Goal: Task Accomplishment & Management: Use online tool/utility

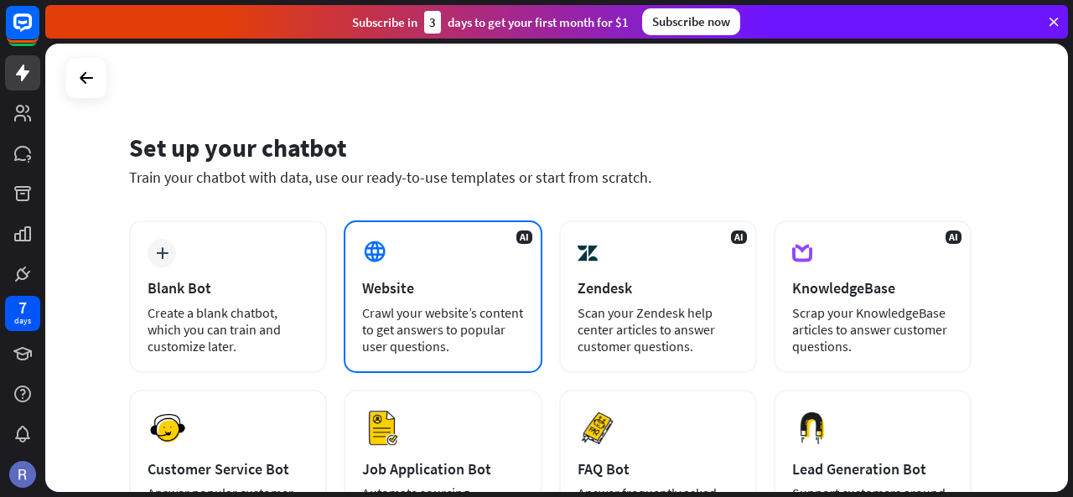
click at [438, 259] on div "AI Website Crawl your website’s content to get answers to popular user question…" at bounding box center [443, 296] width 198 height 153
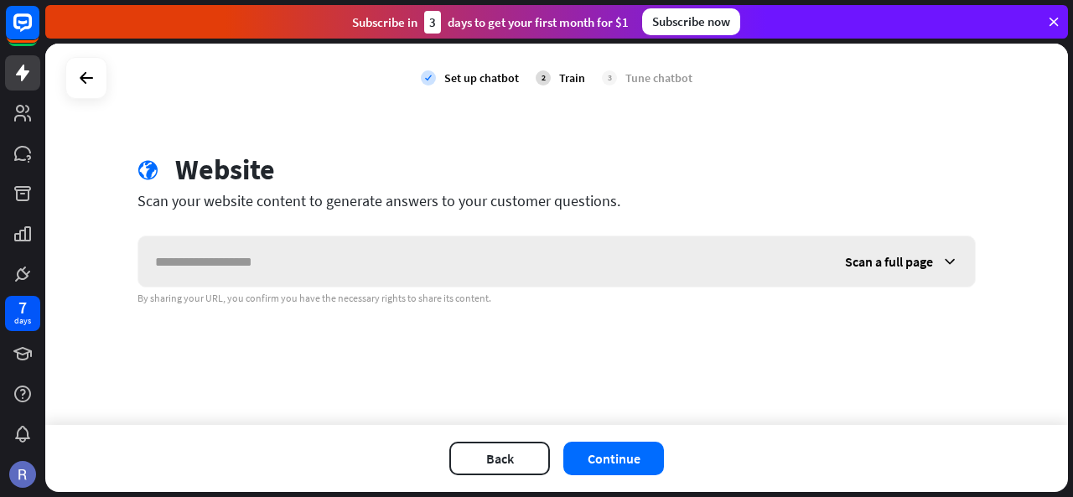
click at [428, 259] on input "text" at bounding box center [483, 261] width 690 height 50
click at [933, 261] on div "Scan a full page" at bounding box center [901, 261] width 147 height 50
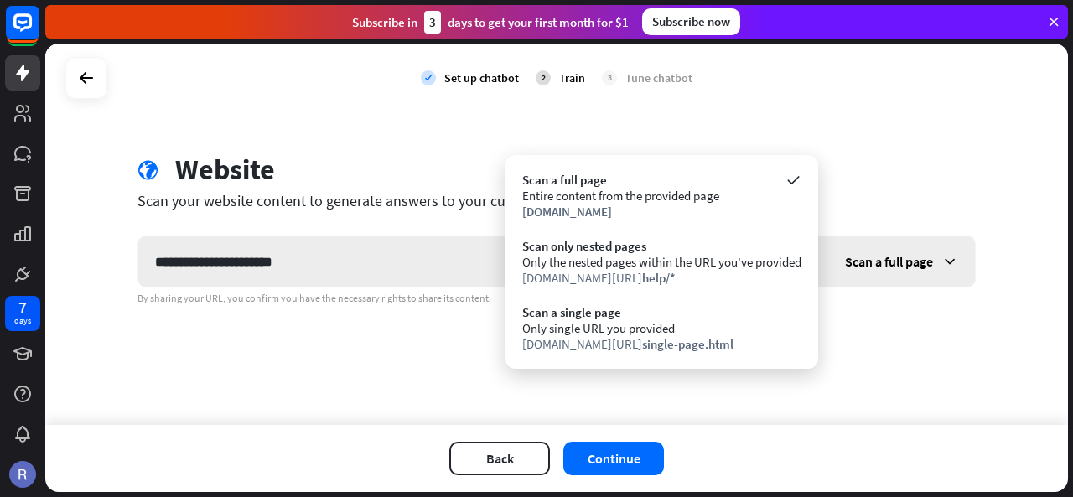
click at [933, 261] on div "Scan a full page" at bounding box center [901, 261] width 147 height 50
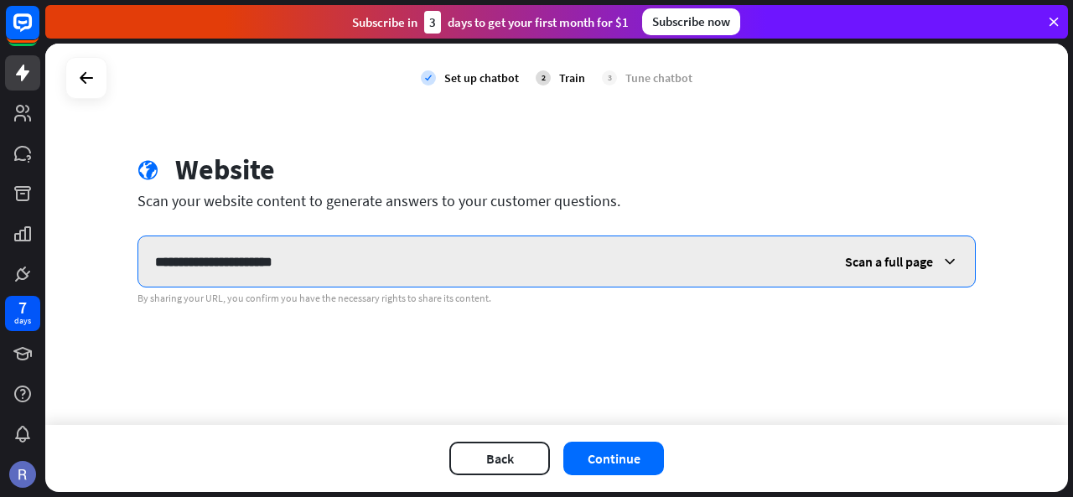
click at [329, 277] on input "**********" at bounding box center [483, 261] width 690 height 50
type input "**********"
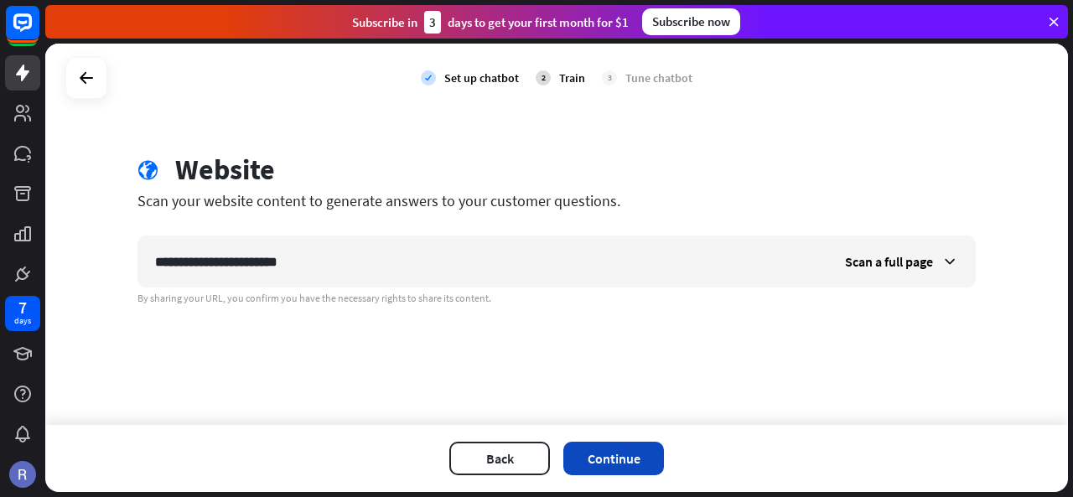
click at [595, 450] on button "Continue" at bounding box center [613, 459] width 101 height 34
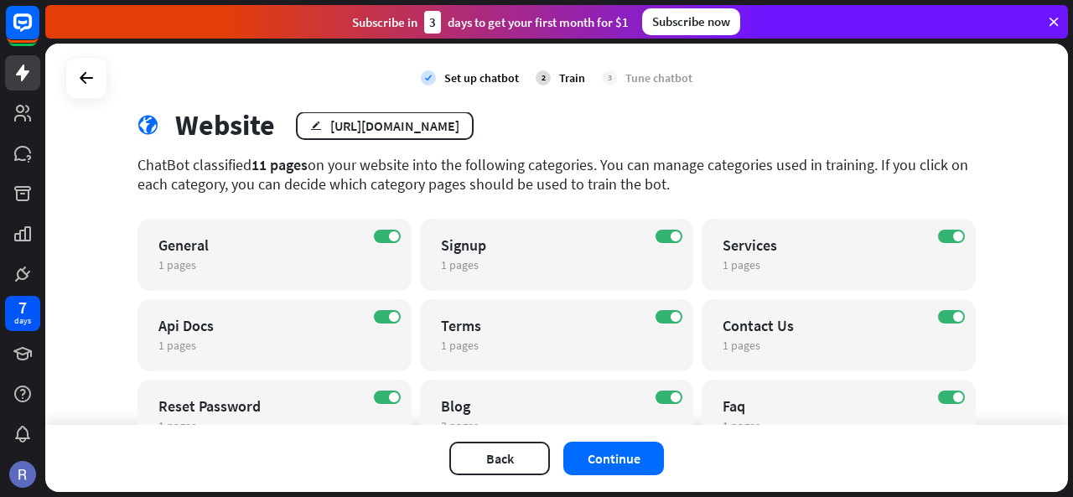
scroll to position [125, 0]
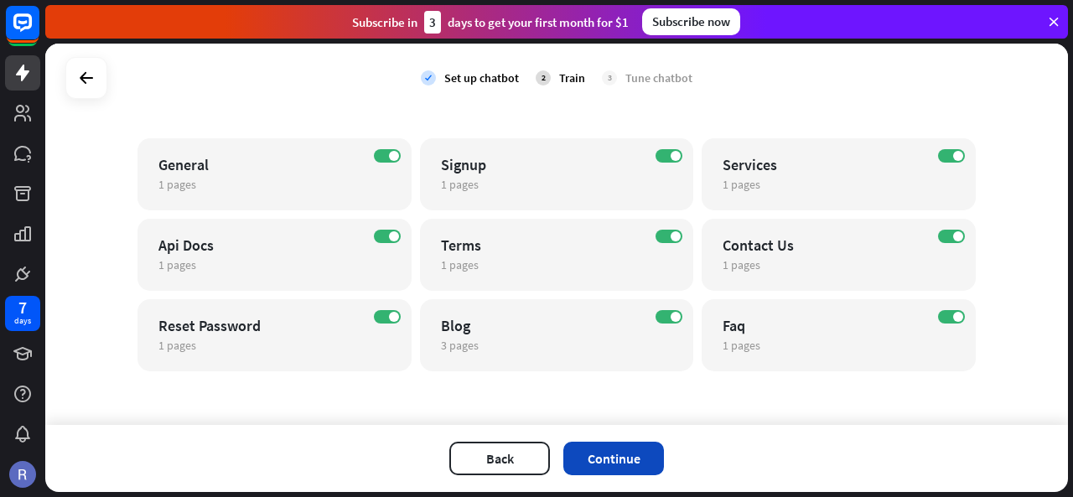
click at [614, 459] on button "Continue" at bounding box center [613, 459] width 101 height 34
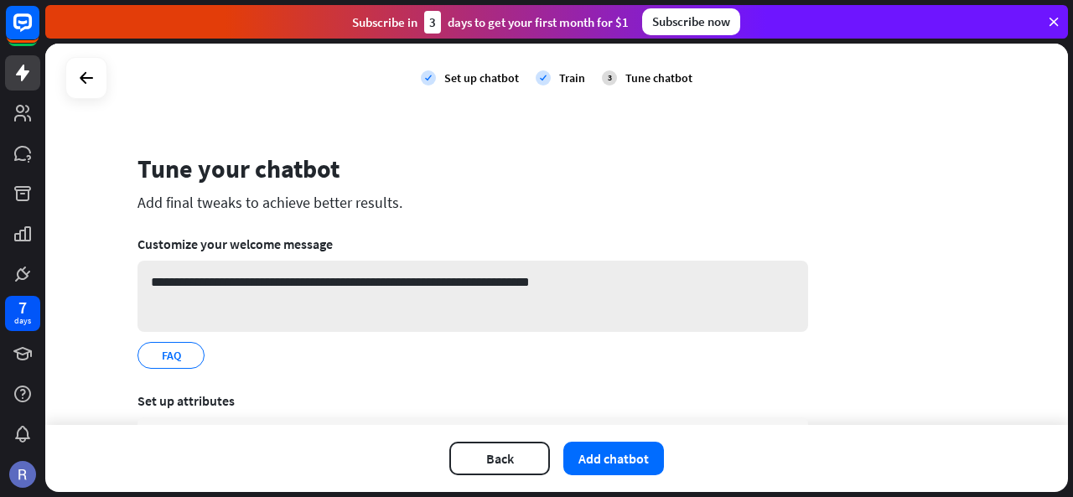
scroll to position [163, 0]
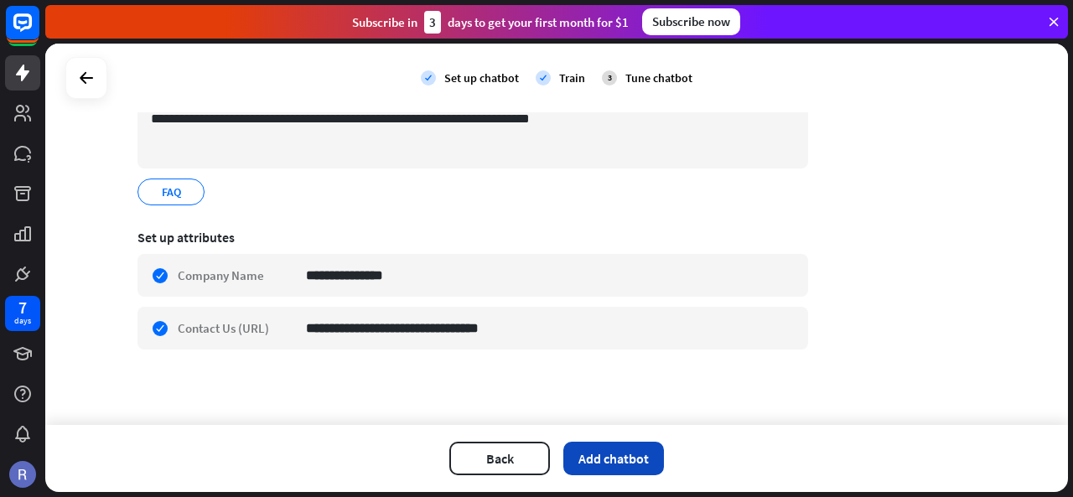
click at [630, 461] on button "Add chatbot" at bounding box center [613, 459] width 101 height 34
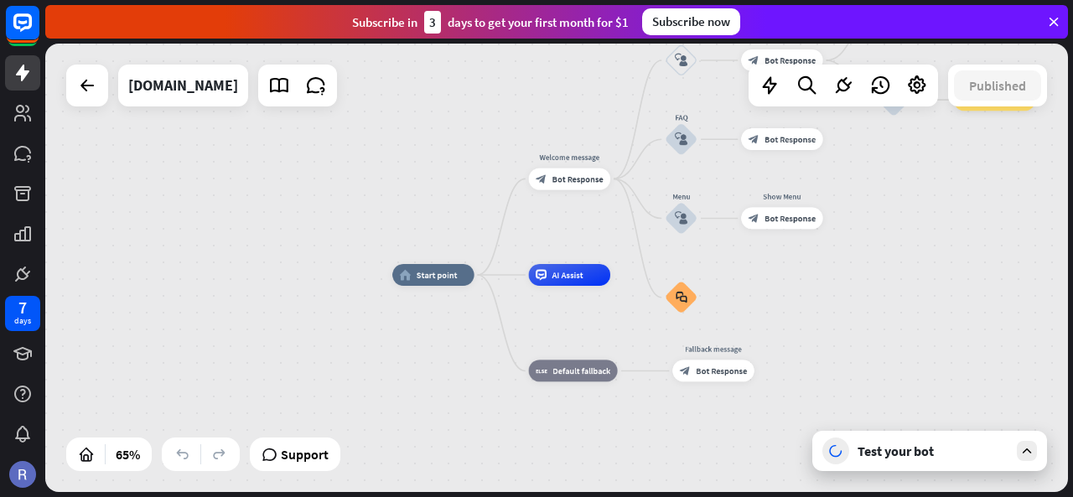
click at [1024, 455] on icon at bounding box center [1026, 450] width 15 height 15
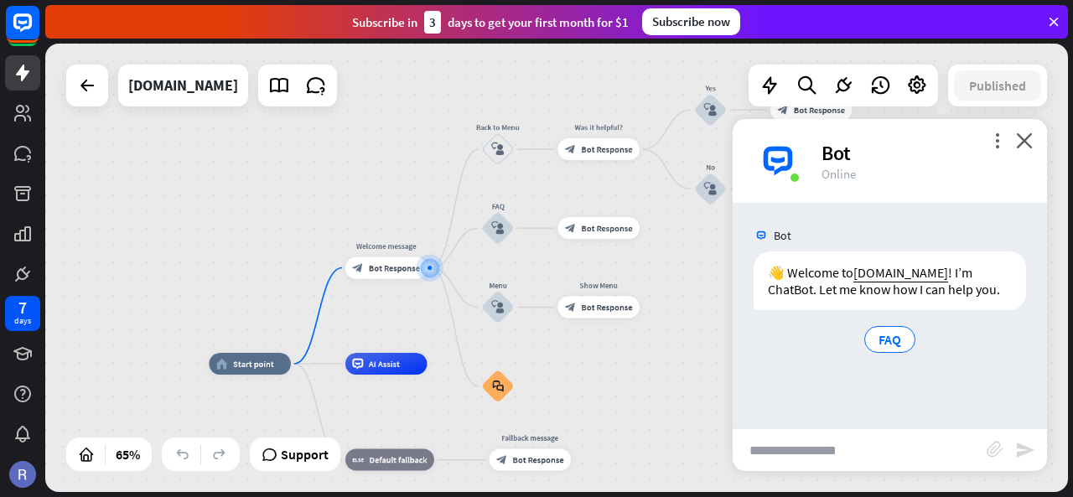
click at [896, 451] on input "text" at bounding box center [860, 450] width 254 height 42
type input "**"
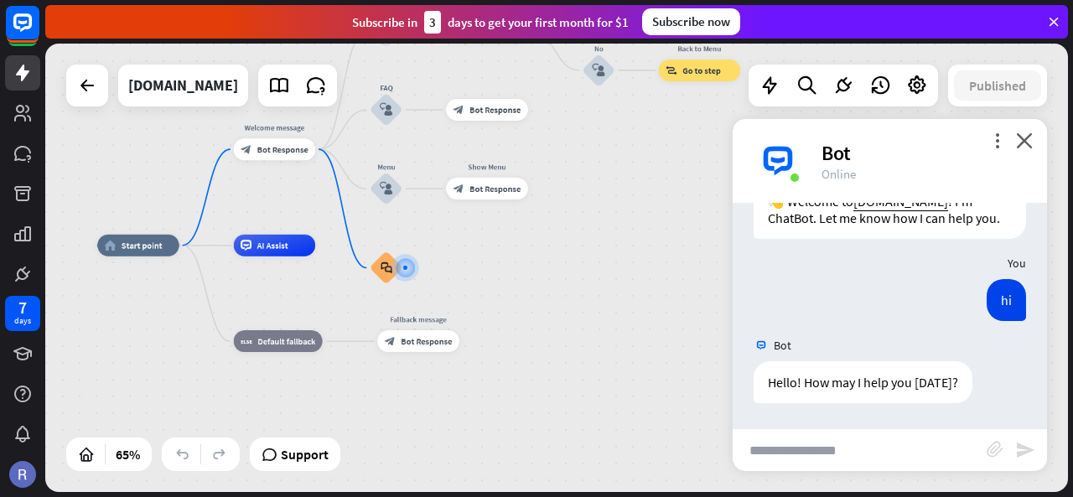
scroll to position [88, 0]
type input "*"
type input "**********"
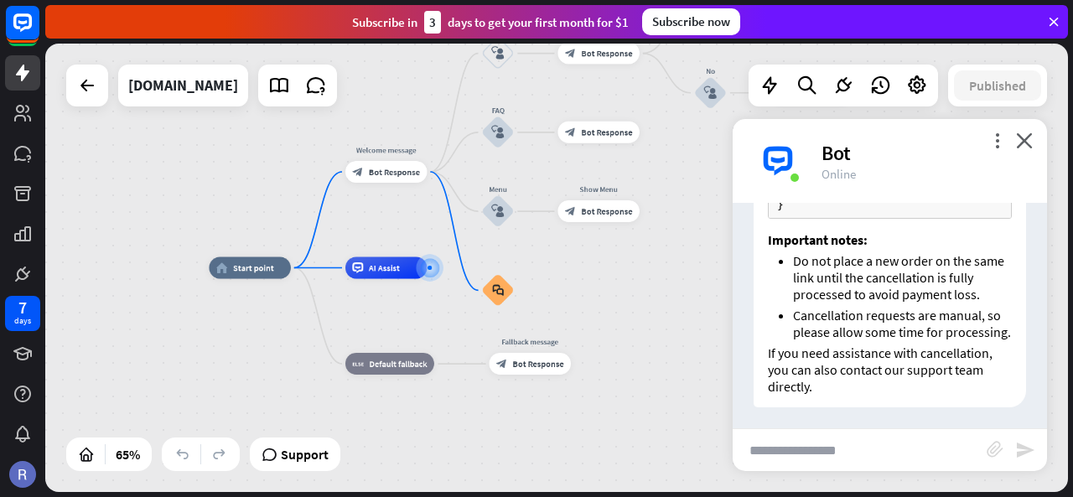
scroll to position [814, 0]
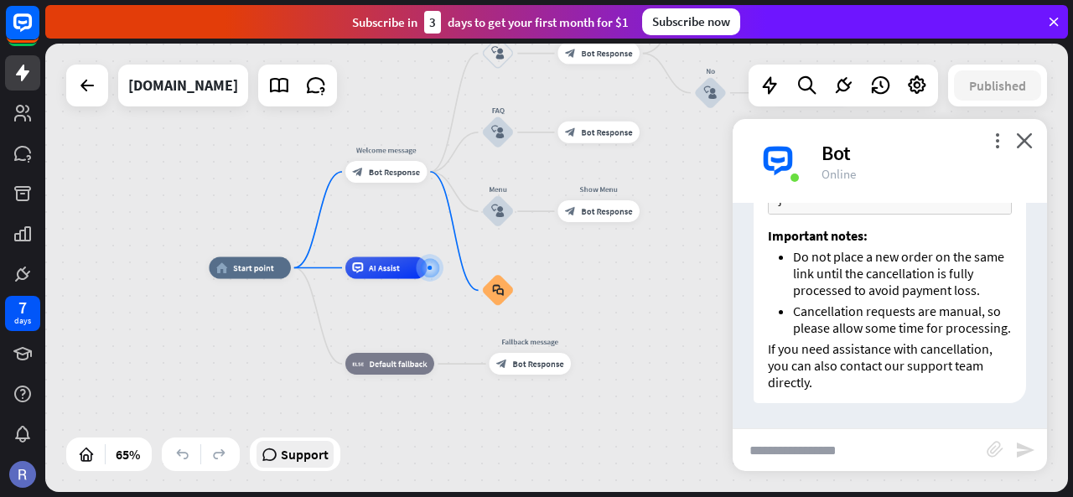
click at [308, 445] on span "Support" at bounding box center [305, 454] width 48 height 27
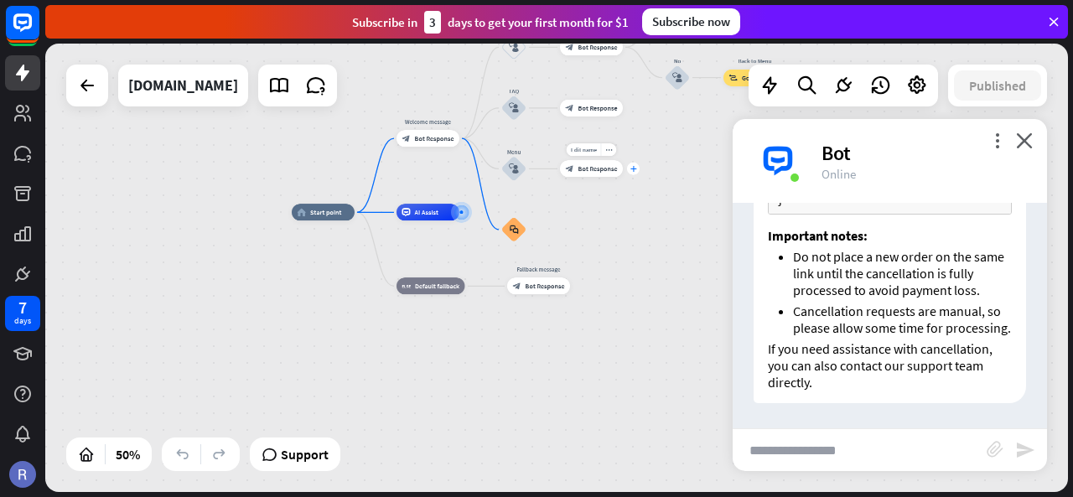
click at [632, 164] on div "plus" at bounding box center [633, 169] width 13 height 13
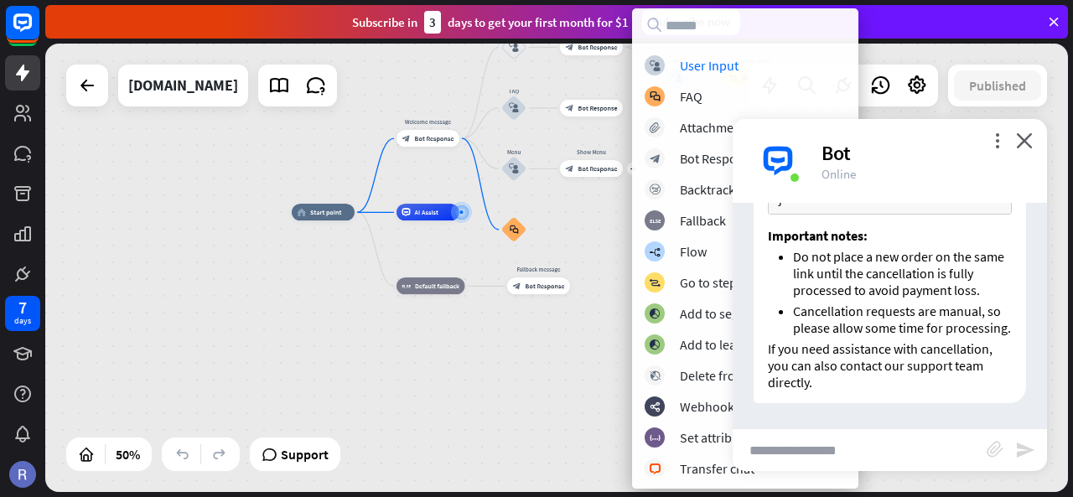
click at [596, 251] on div "home_2 Start point Welcome message block_bot_response Bot Response Back to Menu…" at bounding box center [547, 324] width 511 height 225
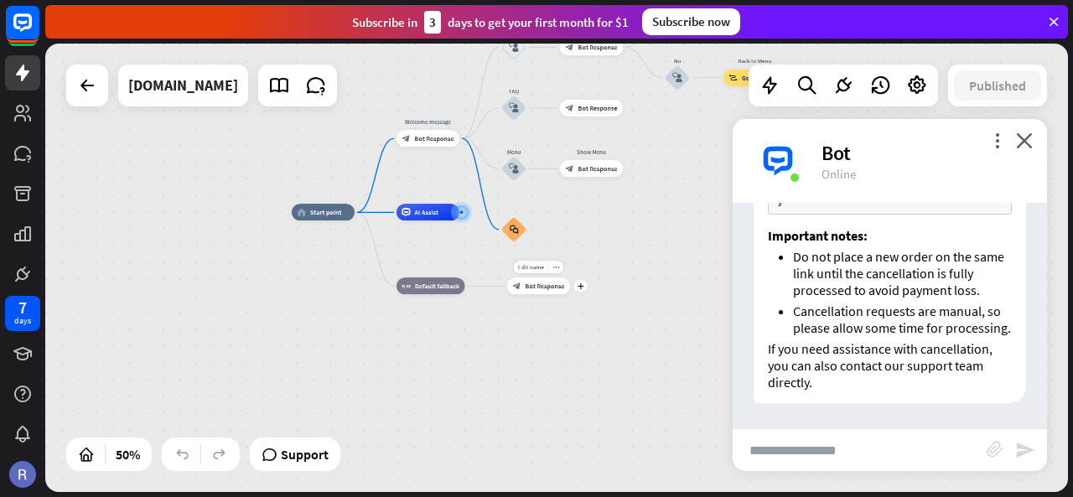
click at [555, 285] on span "Bot Response" at bounding box center [544, 286] width 39 height 8
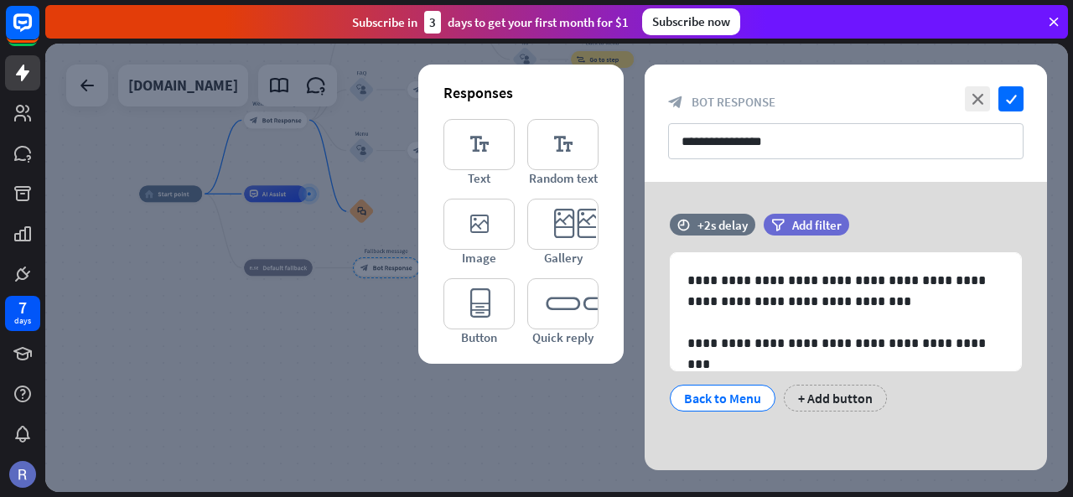
click at [338, 405] on div at bounding box center [556, 268] width 1023 height 448
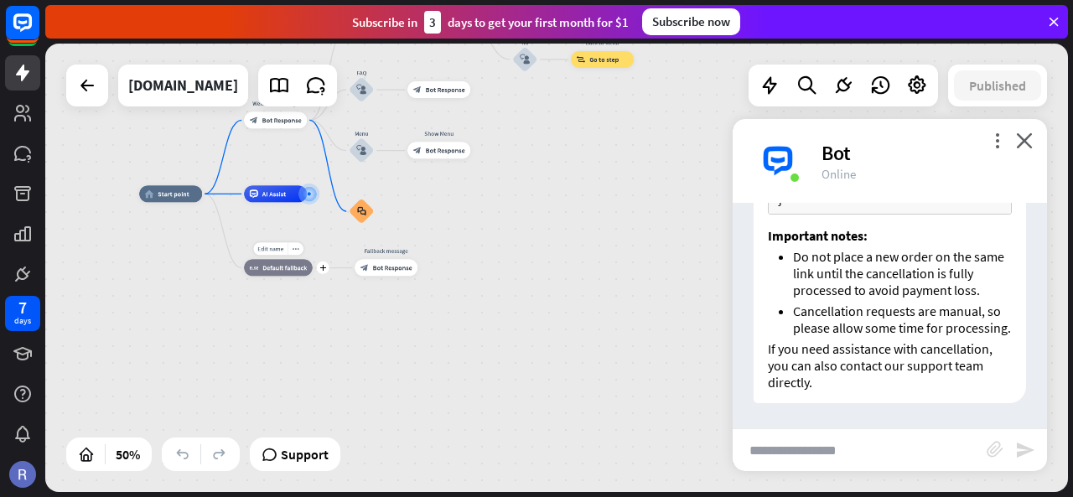
click at [289, 273] on div "block_fallback Default fallback" at bounding box center [278, 268] width 69 height 17
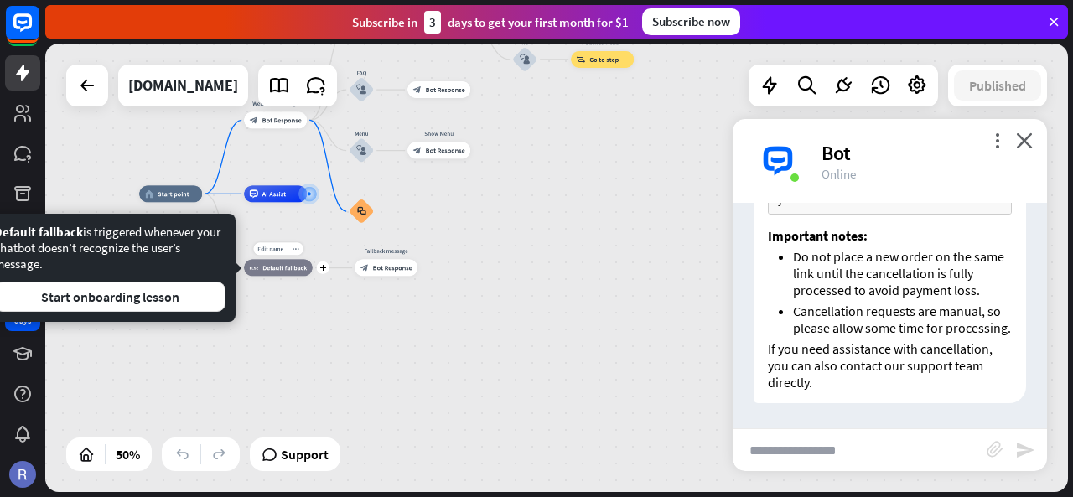
click at [289, 273] on div "block_fallback Default fallback" at bounding box center [278, 268] width 69 height 17
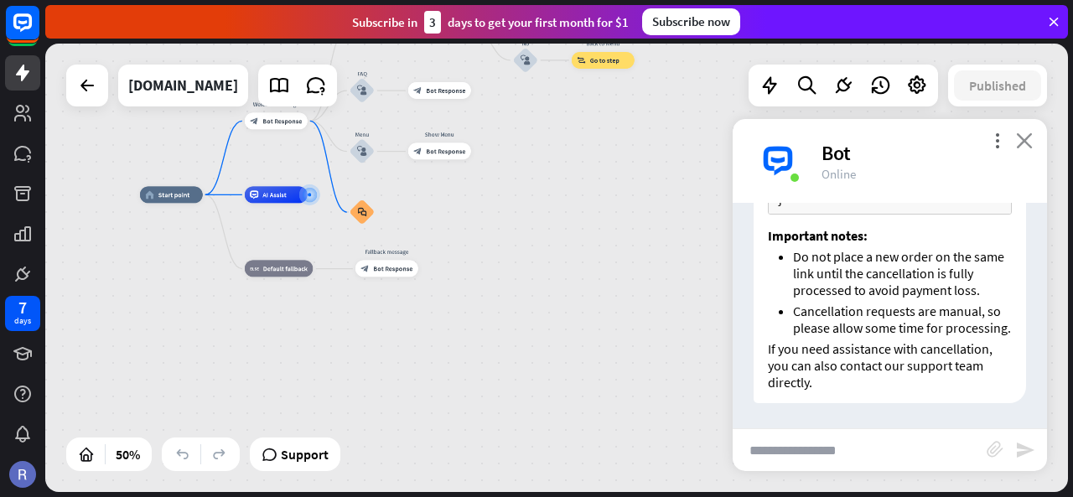
click at [1025, 143] on icon "close" at bounding box center [1024, 140] width 17 height 16
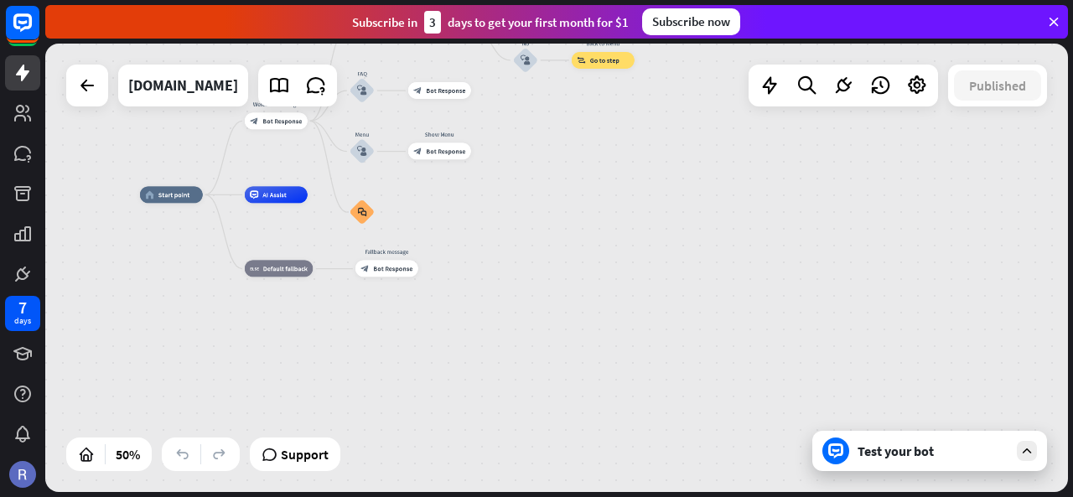
click at [1051, 17] on icon at bounding box center [1053, 21] width 15 height 15
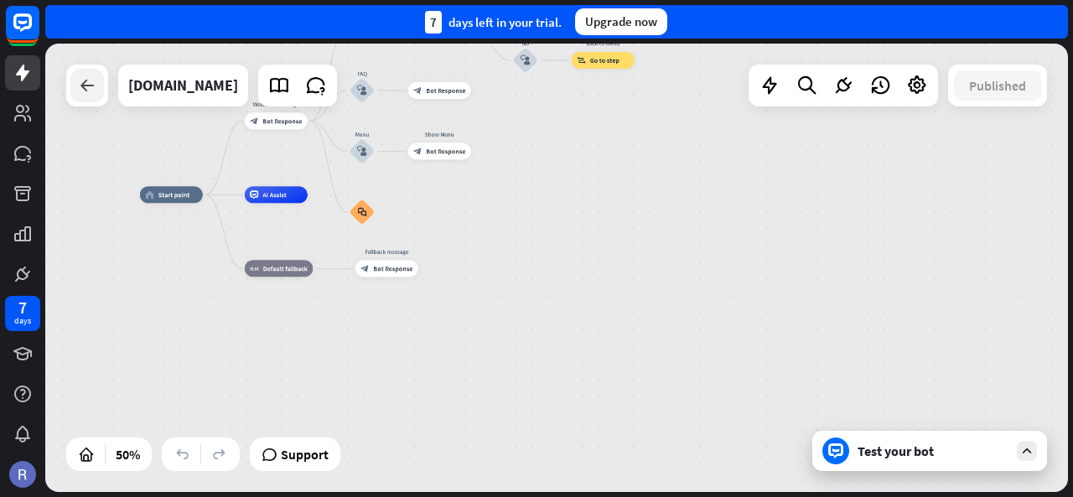
click at [89, 85] on icon at bounding box center [87, 85] width 20 height 20
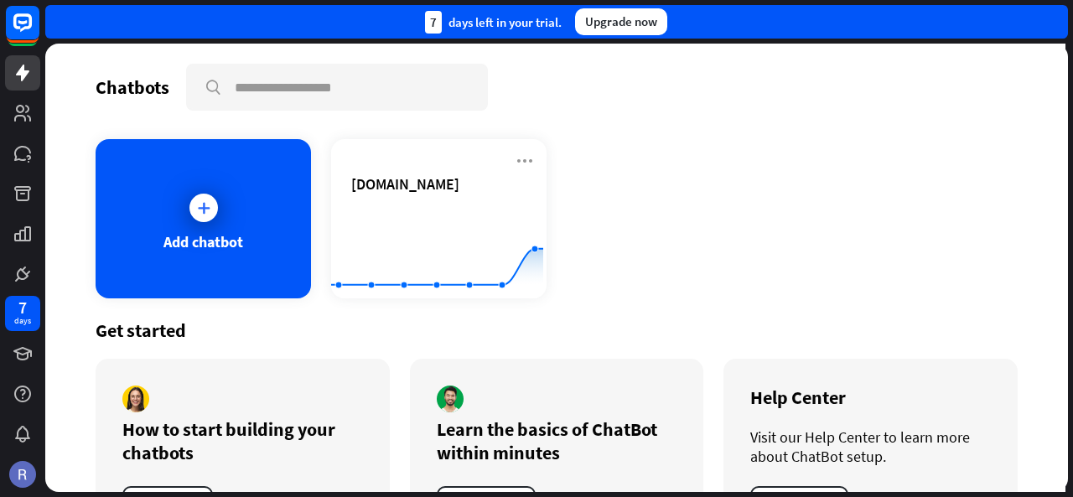
click at [664, 200] on div "Add chatbot [DOMAIN_NAME] Created with Highcharts 10.1.0 0 1 2" at bounding box center [557, 218] width 922 height 159
click at [39, 202] on link at bounding box center [22, 193] width 35 height 35
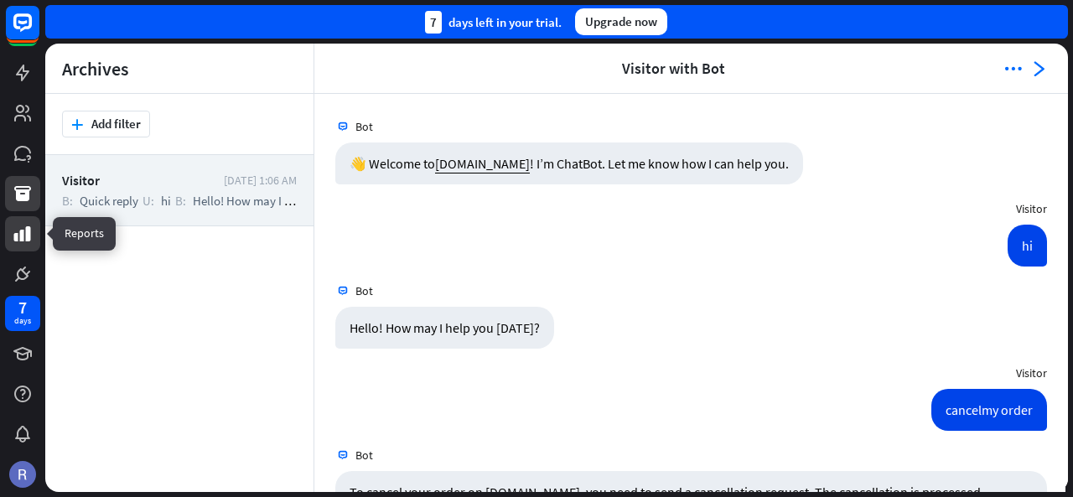
click at [20, 227] on icon at bounding box center [23, 234] width 20 height 20
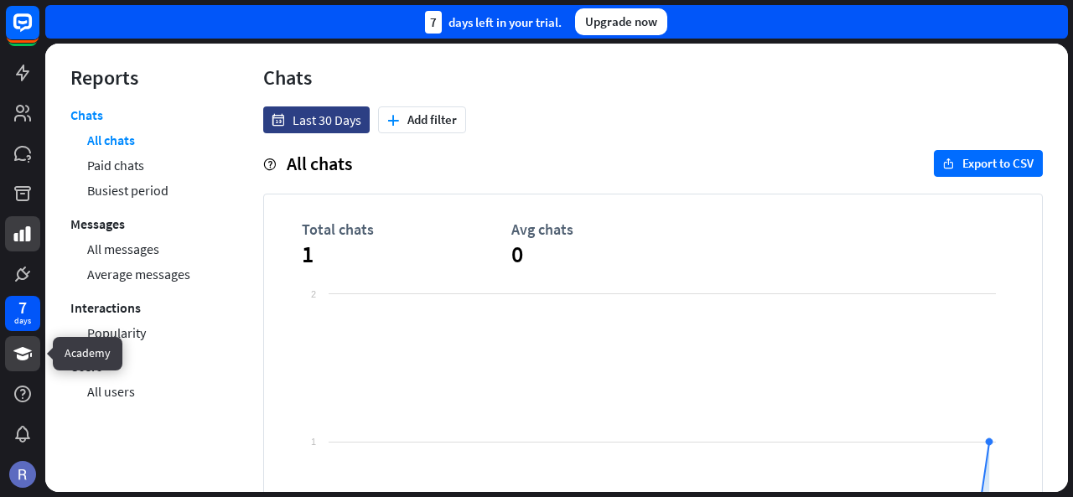
click at [18, 350] on icon at bounding box center [22, 353] width 18 height 13
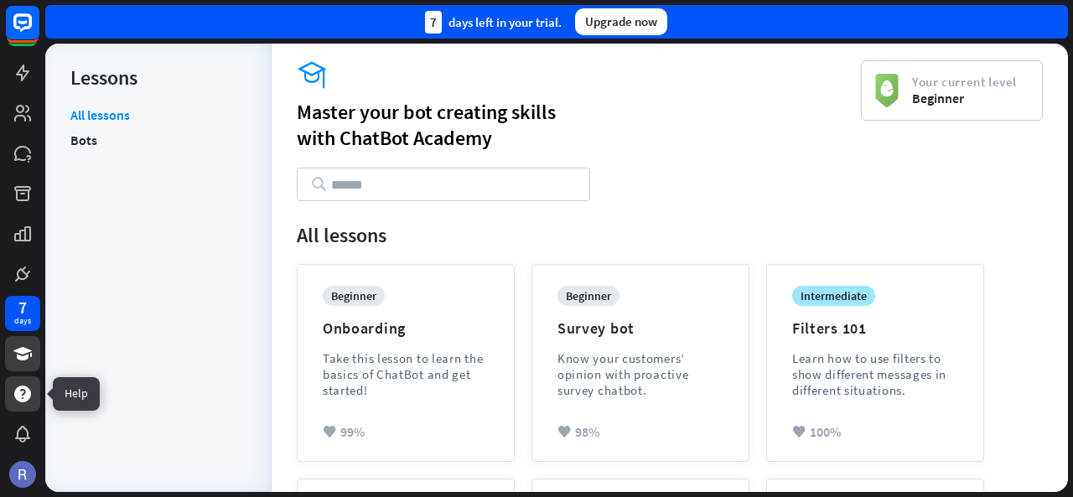
click at [13, 389] on icon at bounding box center [23, 394] width 20 height 20
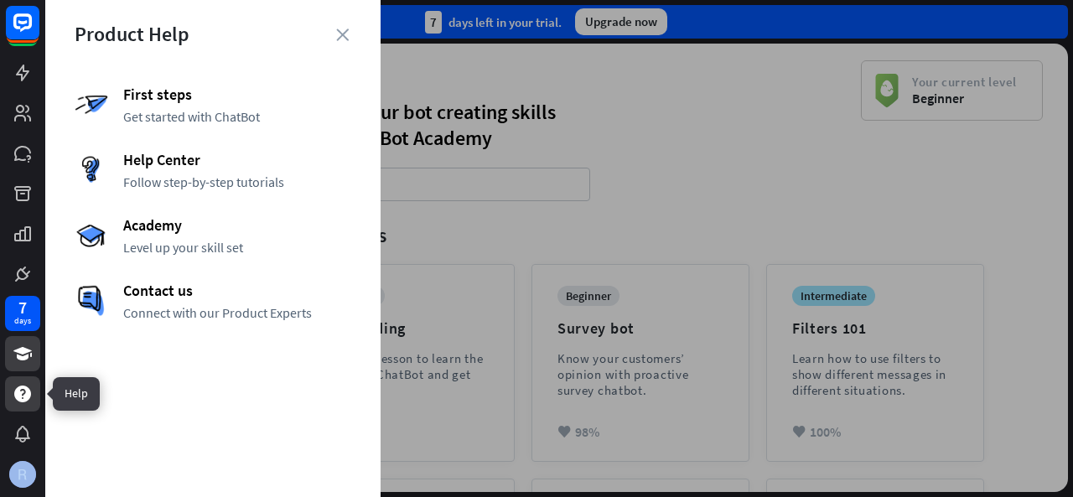
click at [13, 389] on icon at bounding box center [23, 394] width 20 height 20
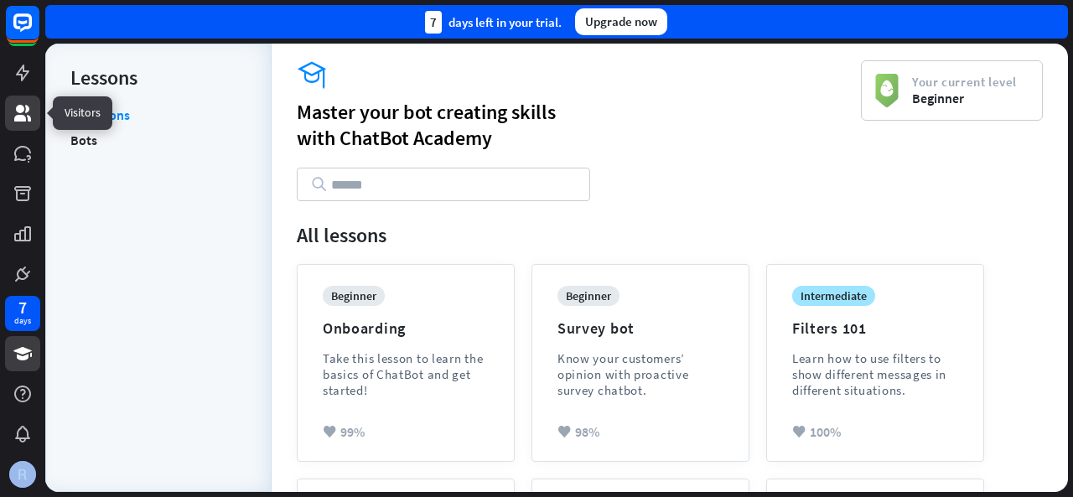
click at [11, 107] on link at bounding box center [22, 113] width 35 height 35
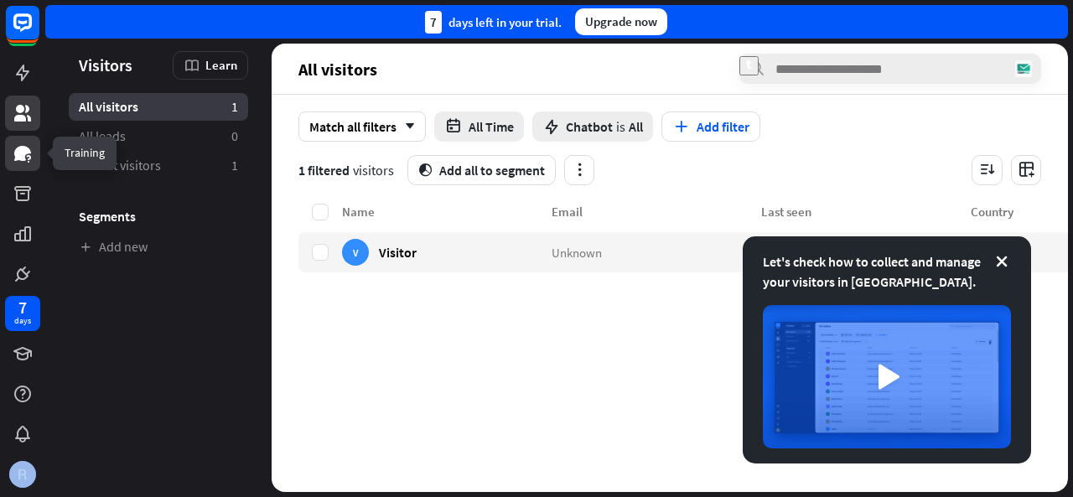
click at [25, 149] on icon at bounding box center [22, 153] width 17 height 15
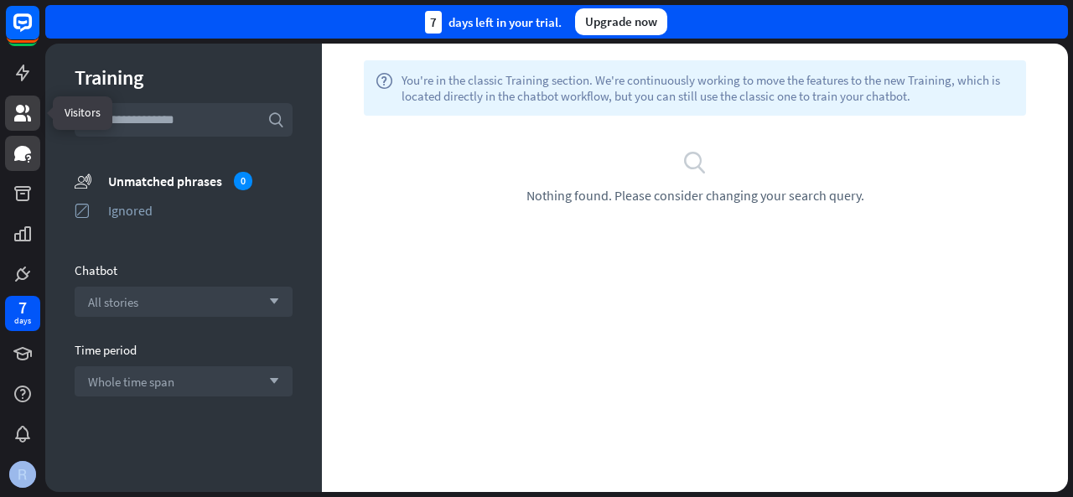
click at [26, 111] on icon at bounding box center [22, 113] width 17 height 17
